Goal: Task Accomplishment & Management: Use online tool/utility

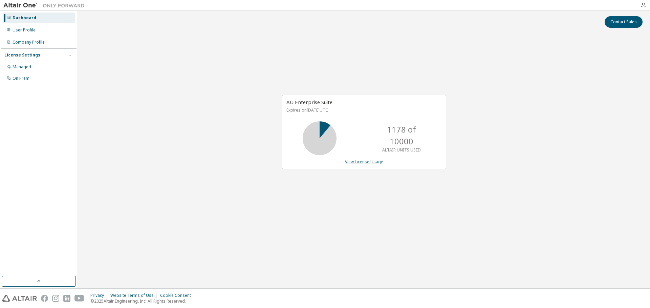
click at [368, 161] on link "View License Usage" at bounding box center [364, 162] width 38 height 6
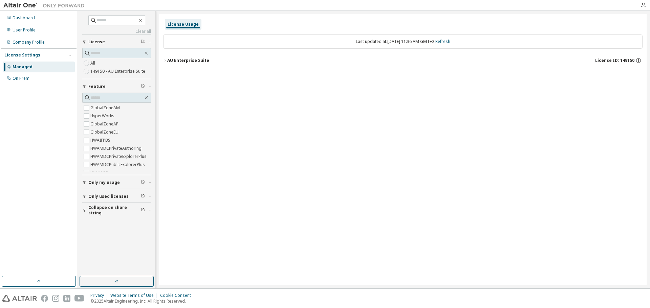
click at [166, 62] on icon "button" at bounding box center [165, 61] width 4 height 4
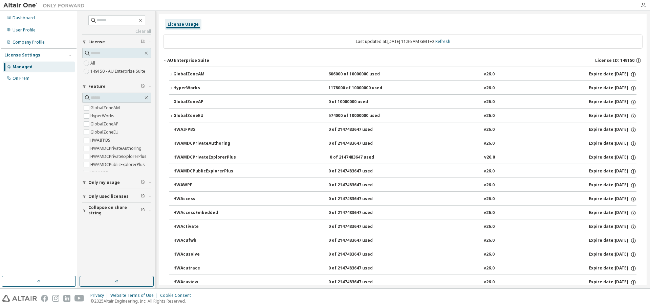
click at [170, 89] on icon "button" at bounding box center [171, 88] width 4 height 4
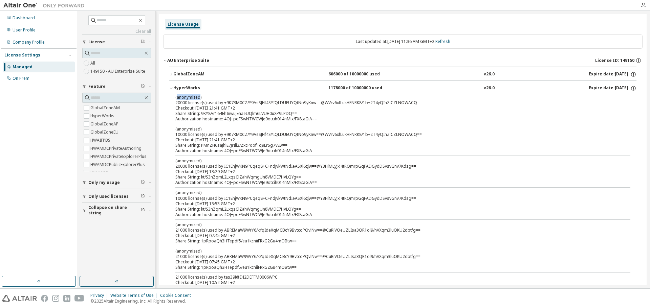
drag, startPoint x: 176, startPoint y: 98, endPoint x: 199, endPoint y: 98, distance: 23.4
click at [199, 98] on p "(anonymized)" at bounding box center [394, 97] width 439 height 6
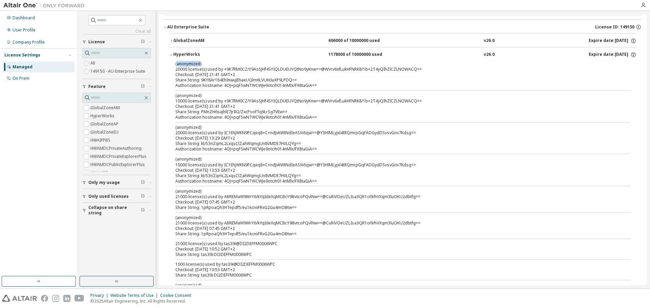
scroll to position [34, 0]
click at [21, 19] on div "Dashboard" at bounding box center [24, 17] width 22 height 5
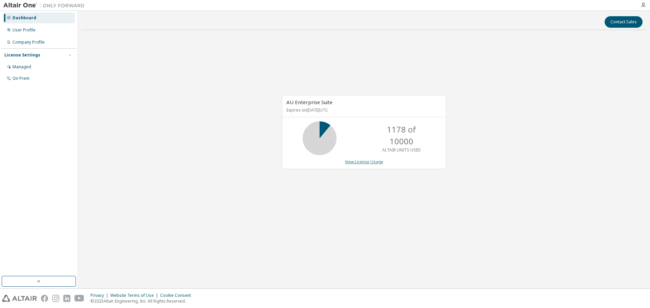
click at [370, 164] on link "View License Usage" at bounding box center [364, 162] width 38 height 6
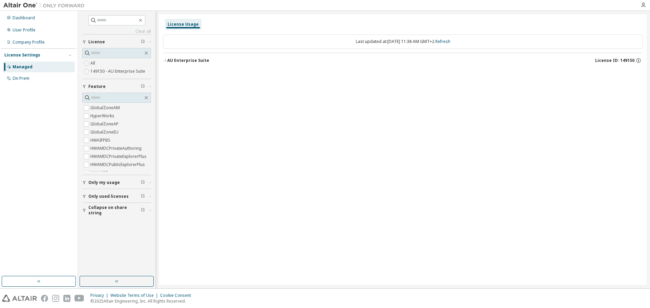
click at [164, 60] on icon "button" at bounding box center [165, 61] width 4 height 4
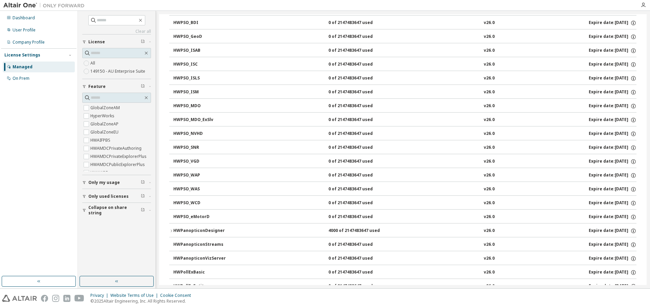
scroll to position [3081, 0]
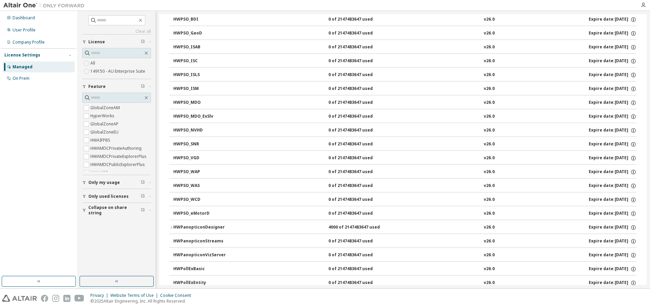
drag, startPoint x: 647, startPoint y: 202, endPoint x: 648, endPoint y: 99, distance: 103.9
click at [648, 99] on div "Clear all Collapse on share string Only used licenses Only my usage Feature Glo…" at bounding box center [364, 150] width 572 height 278
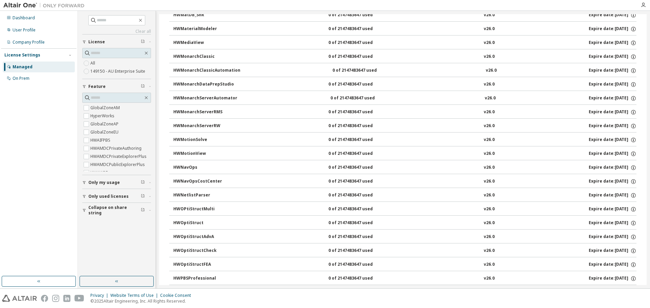
scroll to position [2708, 0]
